Goal: Transaction & Acquisition: Purchase product/service

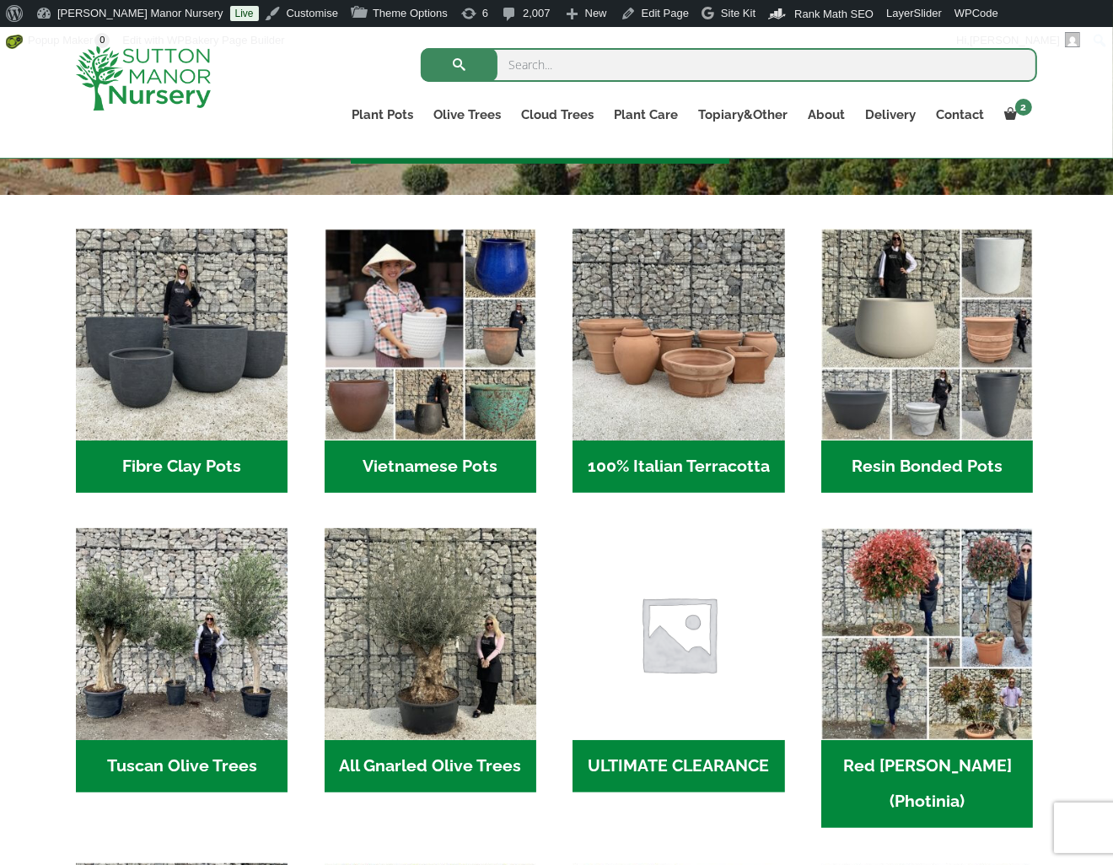
scroll to position [506, 0]
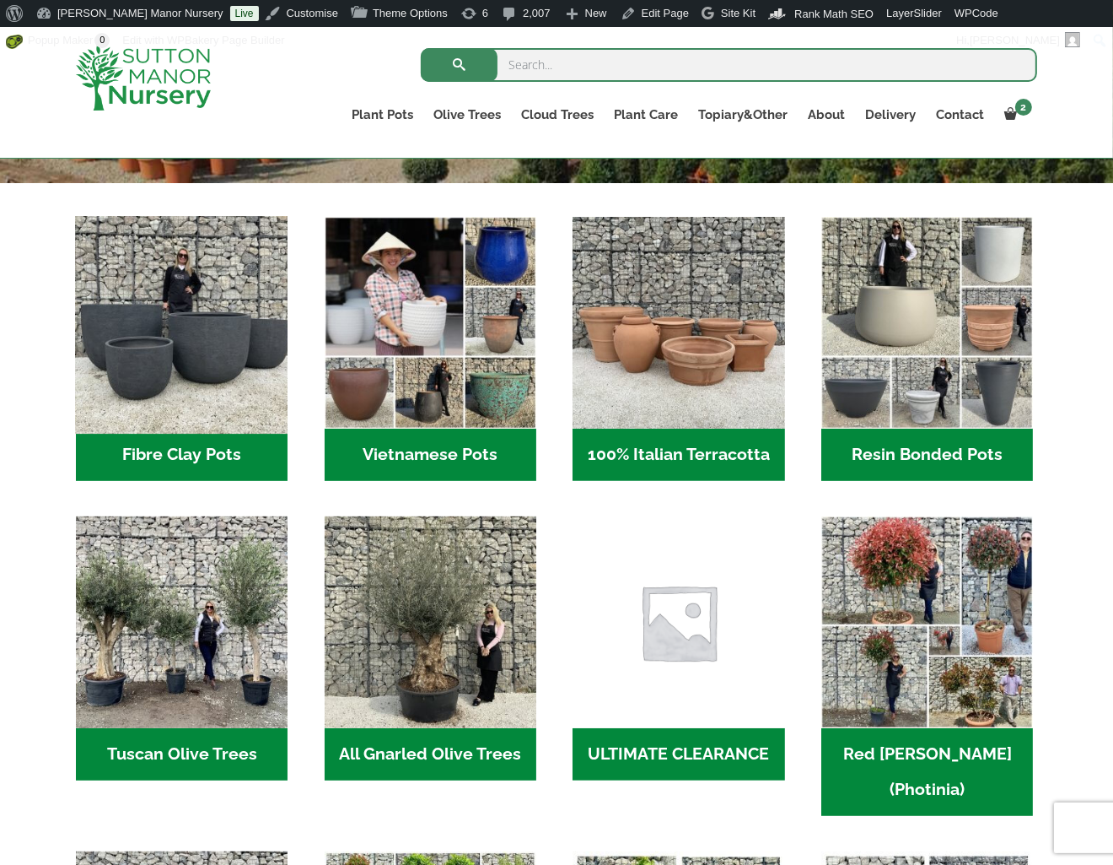
click at [201, 396] on img "Visit product category Fibre Clay Pots" at bounding box center [182, 323] width 223 height 223
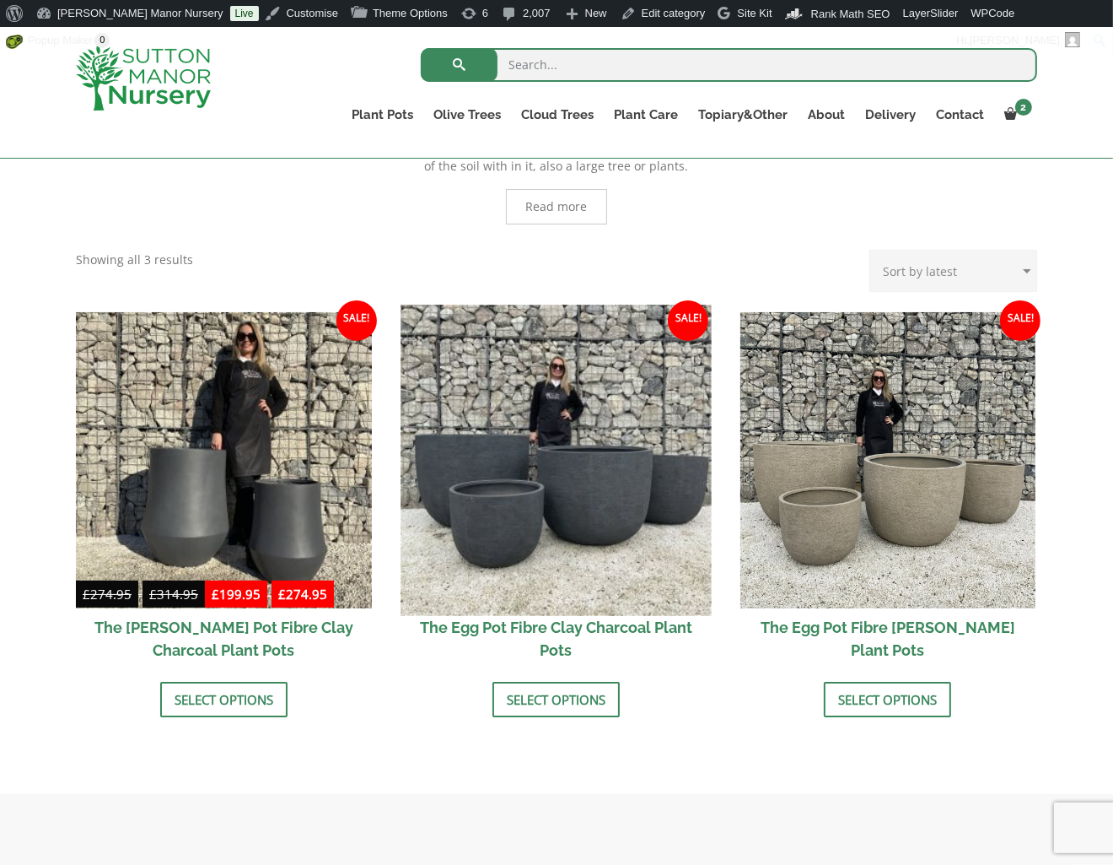
click at [538, 453] on img at bounding box center [556, 460] width 310 height 310
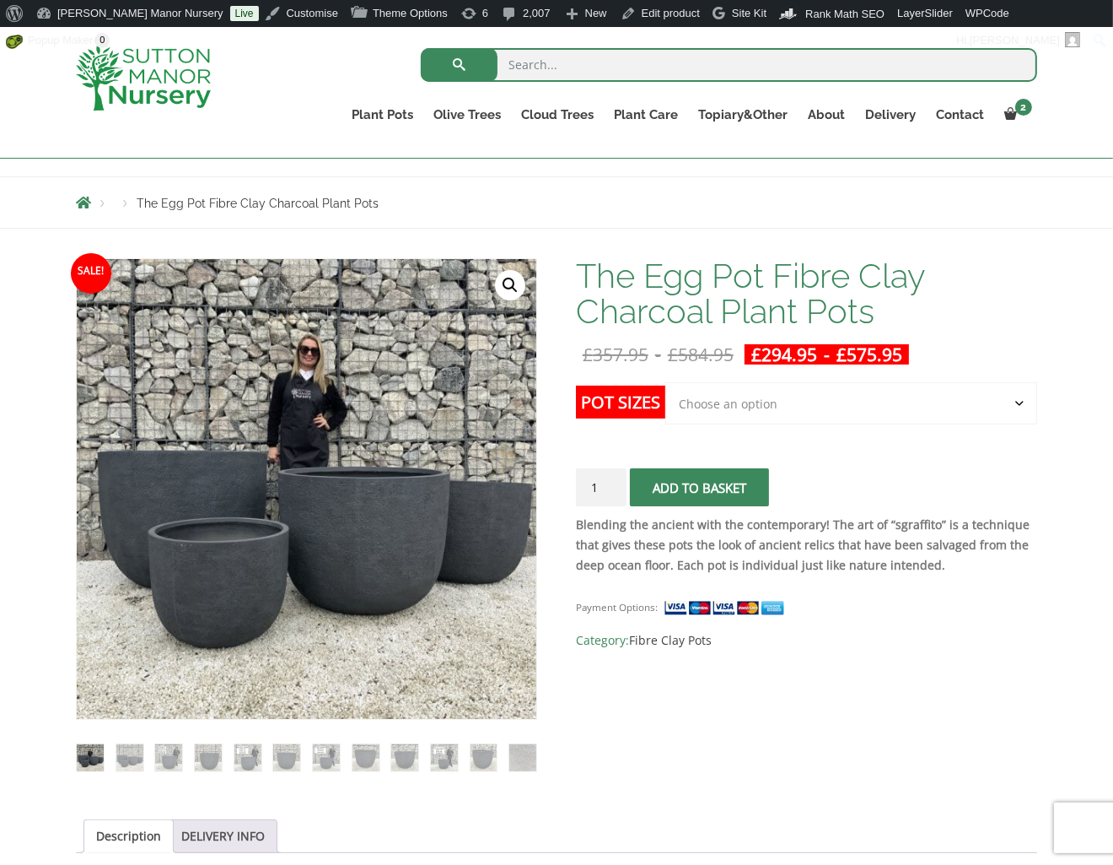
scroll to position [169, 0]
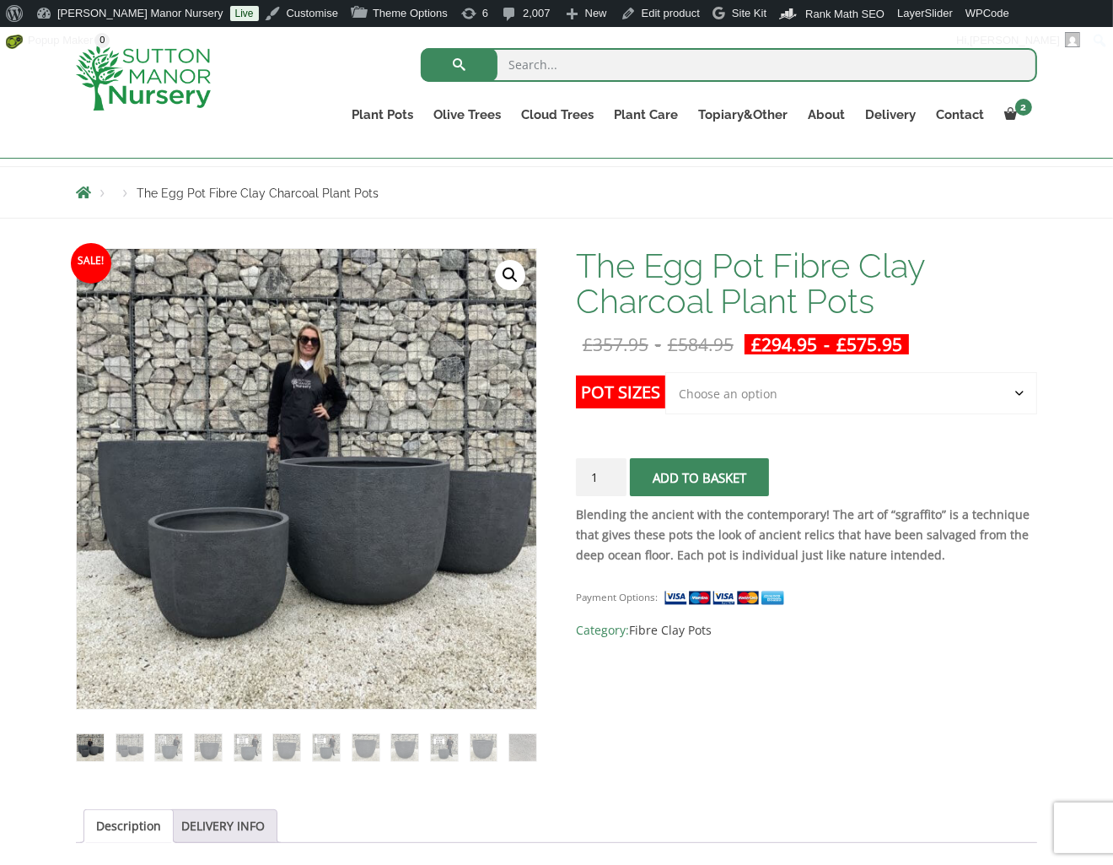
click at [777, 404] on select "Choose an option Click here to buy the 5th To Largest Pot In The Picture Click …" at bounding box center [852, 393] width 372 height 42
click at [666, 372] on select "Choose an option Click here to buy the 5th To Largest Pot In The Picture Click …" at bounding box center [852, 393] width 372 height 42
select select "Click here to buy the 2nd To Largest Pot In The Picture"
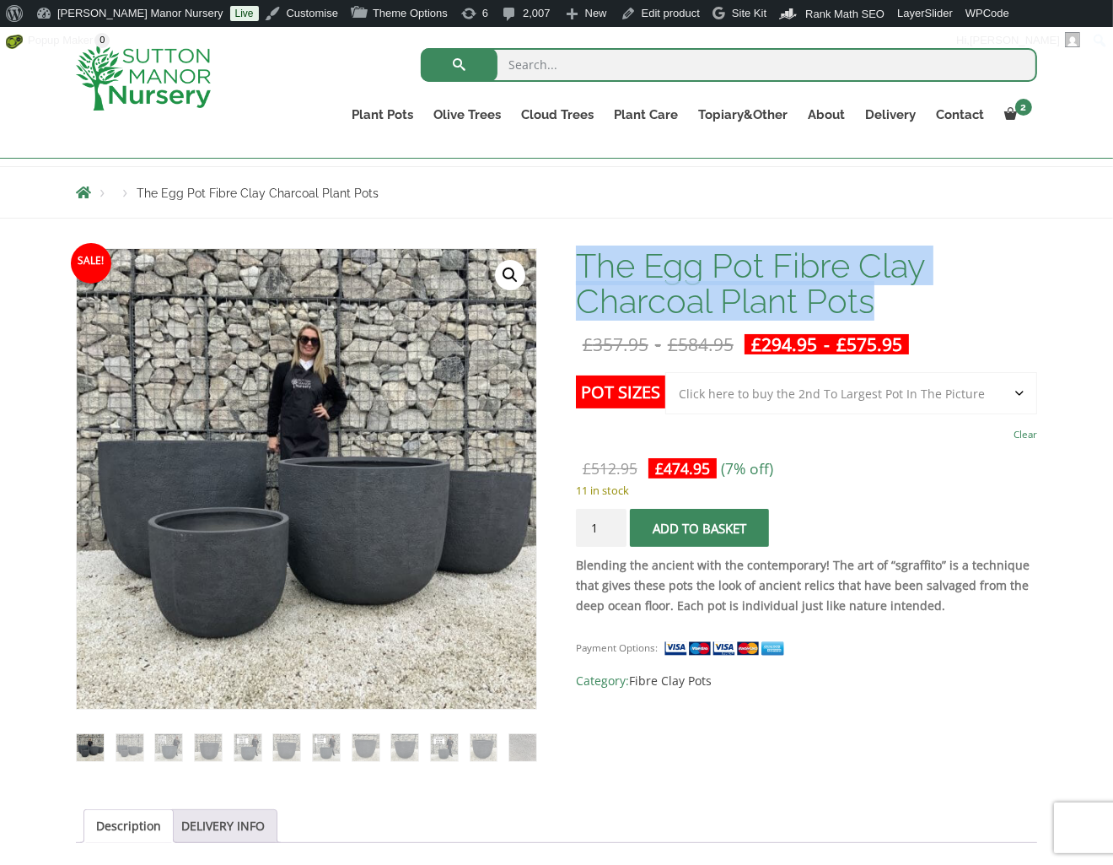
drag, startPoint x: 879, startPoint y: 303, endPoint x: 583, endPoint y: 260, distance: 299.2
click at [583, 260] on h1 "The Egg Pot Fibre Clay Charcoal Plant Pots" at bounding box center [806, 283] width 461 height 71
copy h1 "The Egg Pot Fibre Clay Charcoal Plant Pots"
